Goal: Task Accomplishment & Management: Manage account settings

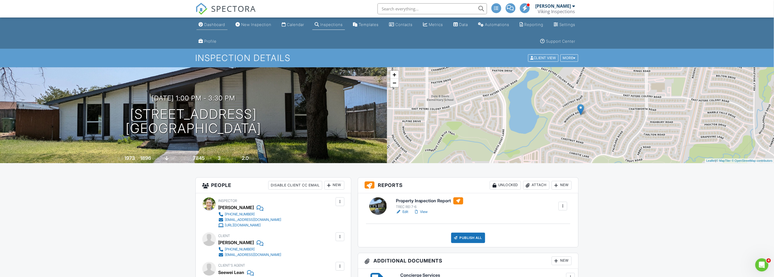
click at [216, 24] on div "Dashboard" at bounding box center [214, 24] width 21 height 5
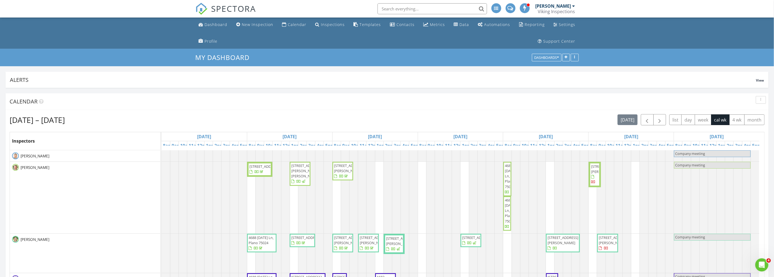
click at [127, 33] on ul "Dashboard New Inspection Calendar Inspections Templates Contacts Metrics Data A…" at bounding box center [387, 33] width 774 height 31
click at [660, 120] on span "button" at bounding box center [659, 120] width 7 height 7
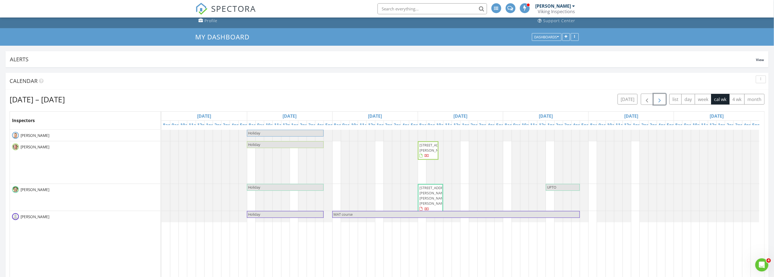
scroll to position [30, 0]
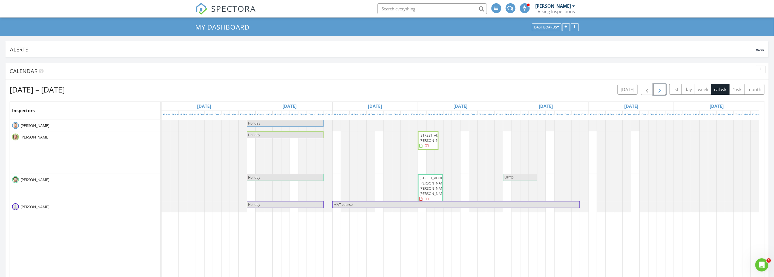
click at [161, 175] on div "Holiday 4426 Marsh Hawk Dr, Melissa 75454 UPTO UPTO" at bounding box center [161, 187] width 0 height 27
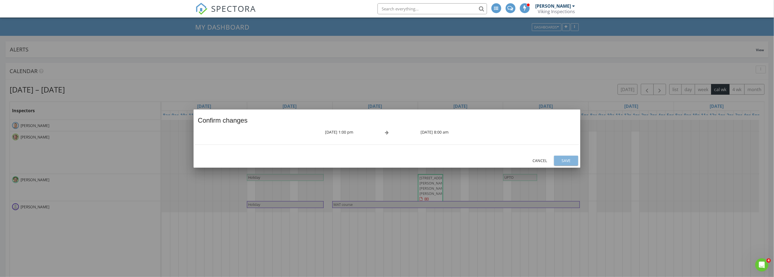
click at [570, 161] on div "Save" at bounding box center [565, 161] width 15 height 6
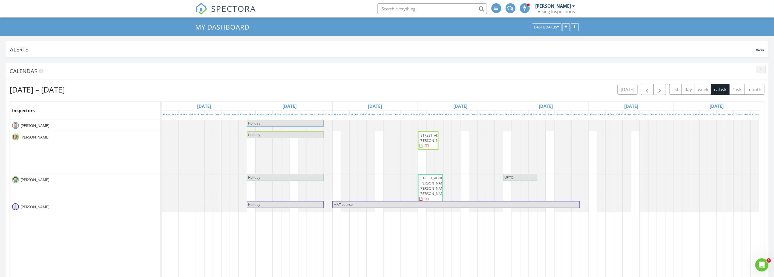
click at [762, 70] on div "button" at bounding box center [760, 70] width 5 height 4
click at [756, 80] on div "Refresh" at bounding box center [755, 82] width 20 height 7
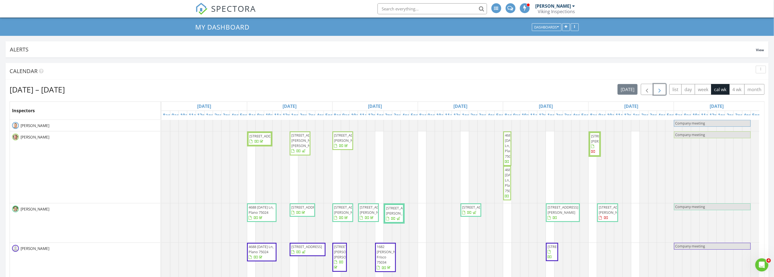
click at [656, 92] on span "button" at bounding box center [659, 89] width 7 height 7
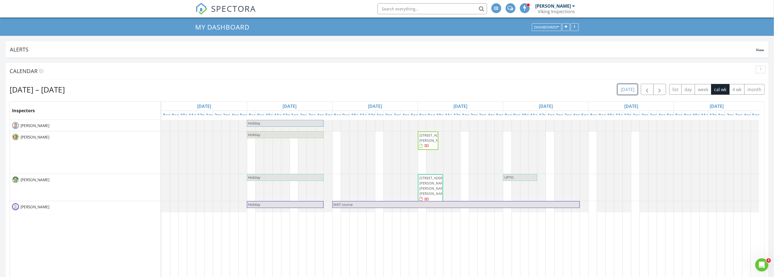
click at [623, 91] on button "today" at bounding box center [627, 89] width 20 height 11
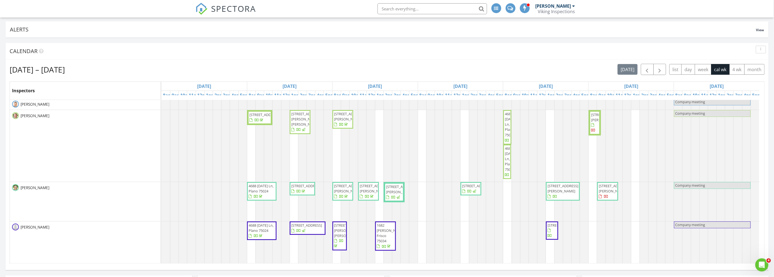
scroll to position [61, 0]
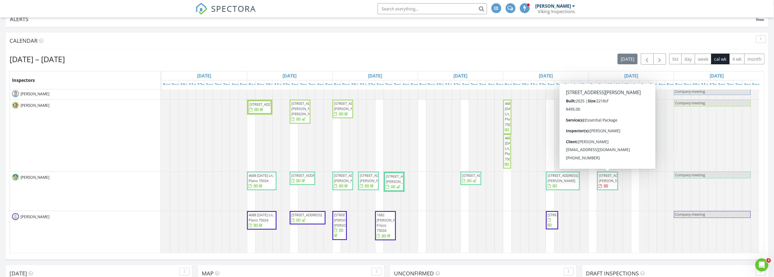
click at [609, 183] on span "9229 Proteus Ave, McKinney 75071" at bounding box center [614, 178] width 31 height 10
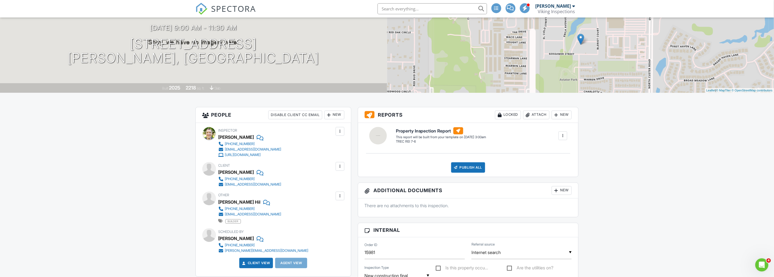
scroll to position [61, 0]
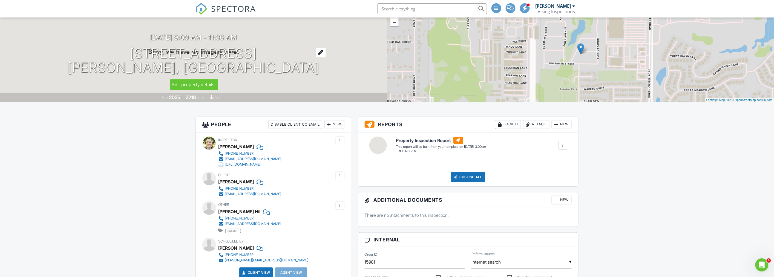
drag, startPoint x: 119, startPoint y: 51, endPoint x: 252, endPoint y: 55, distance: 132.8
click at [252, 55] on div "[DATE] 9:00 am - 11:30 am [STREET_ADDRESS] [PERSON_NAME], TX 75071" at bounding box center [193, 54] width 387 height 41
copy h1 "[STREET_ADDRESS]"
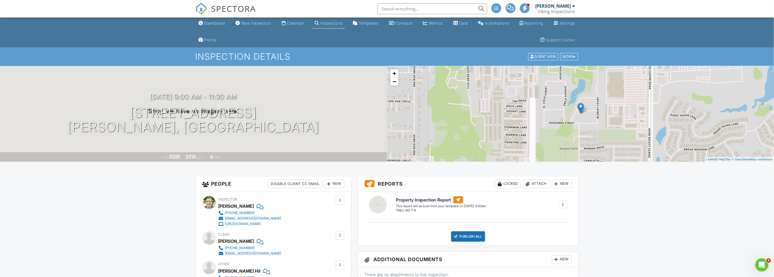
scroll to position [0, 0]
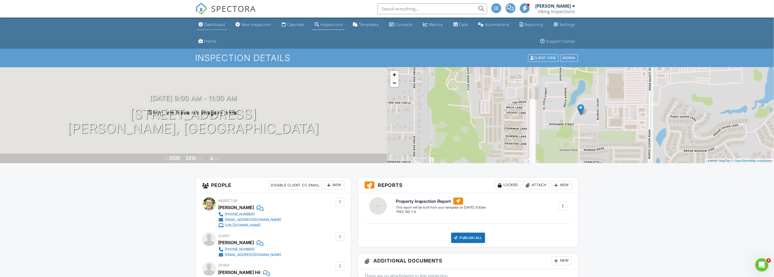
click at [217, 25] on div "Dashboard" at bounding box center [214, 24] width 21 height 5
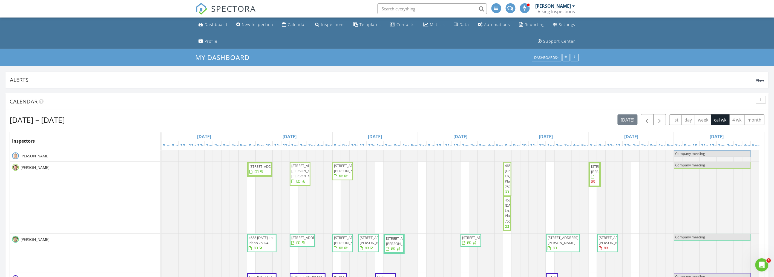
scroll to position [1, 0]
click at [362, 122] on div "Aug 24 – 30, 2025 today list day week cal wk 4 wk month" at bounding box center [387, 119] width 755 height 11
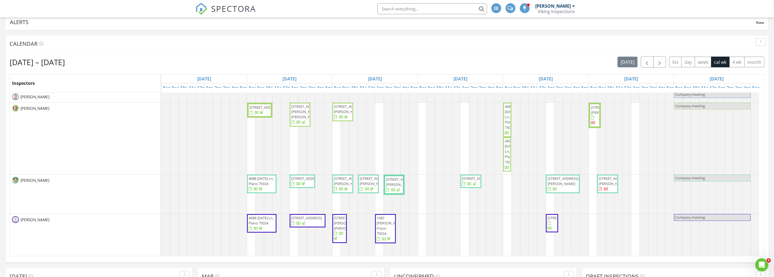
scroll to position [61, 0]
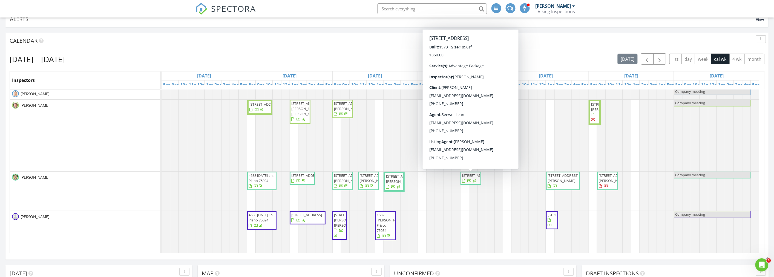
click at [467, 178] on span "3126 Windsor Rd, Carrollton 75007" at bounding box center [477, 175] width 31 height 5
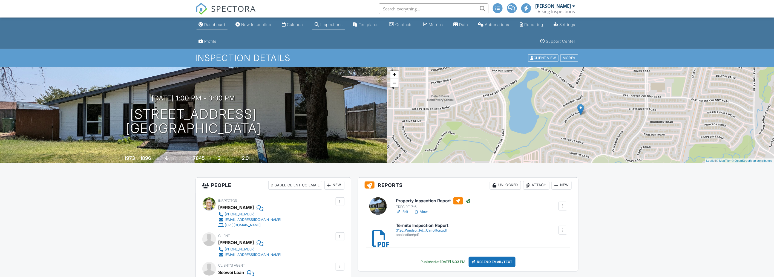
click at [210, 27] on link "Dashboard" at bounding box center [212, 25] width 31 height 10
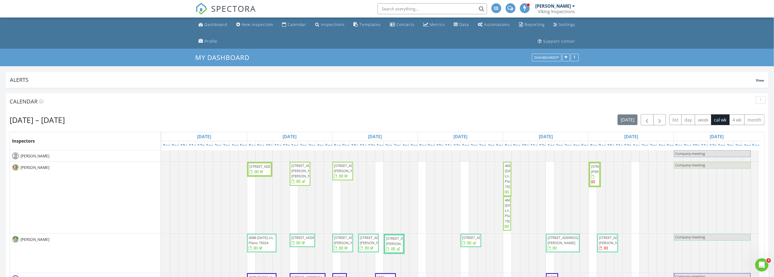
click at [139, 31] on ul "Dashboard New Inspection Calendar Inspections Templates Contacts Metrics Data A…" at bounding box center [387, 33] width 774 height 31
click at [257, 23] on div "New Inspection" at bounding box center [257, 24] width 31 height 5
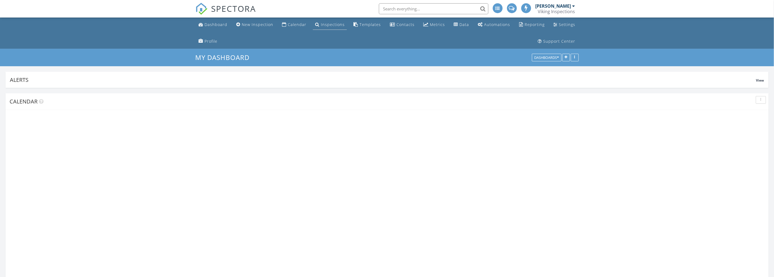
scroll to position [987, 784]
click at [332, 25] on div "Inspections" at bounding box center [333, 24] width 24 height 5
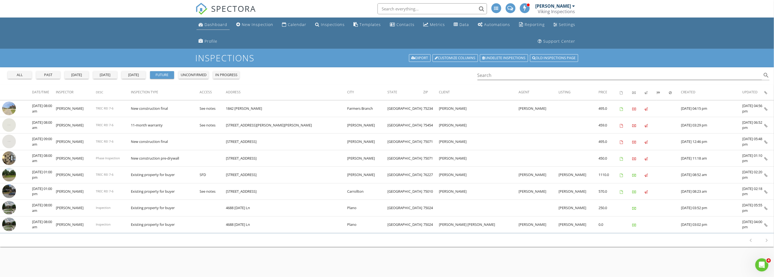
click at [207, 23] on div "Dashboard" at bounding box center [216, 24] width 23 height 5
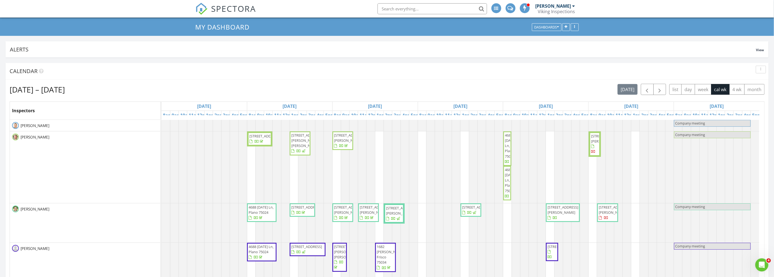
scroll to position [61, 0]
